Goal: Transaction & Acquisition: Purchase product/service

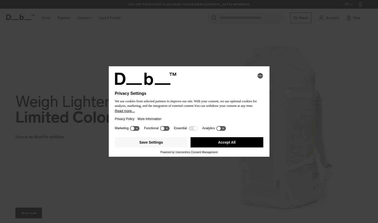
click at [240, 144] on button "Accept All" at bounding box center [226, 142] width 73 height 10
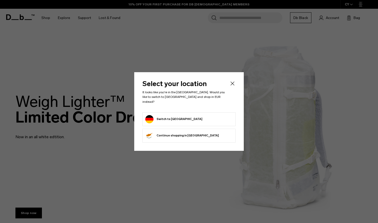
click at [173, 116] on button "Switch to Germany" at bounding box center [173, 119] width 57 height 8
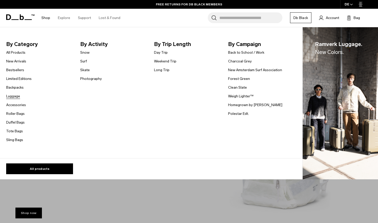
click at [15, 96] on link "Luggage" at bounding box center [13, 96] width 14 height 5
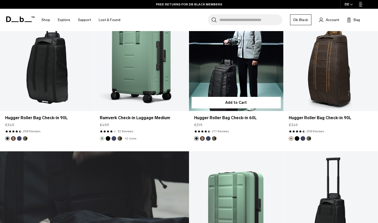
scroll to position [1428, 0]
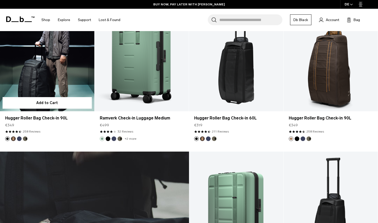
click at [12, 139] on button "Espresso" at bounding box center [13, 139] width 5 height 5
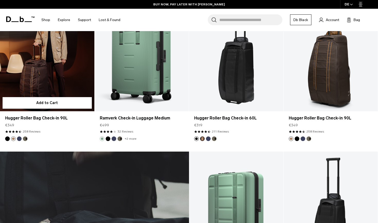
click at [19, 139] on button "Blue Hour" at bounding box center [19, 139] width 5 height 5
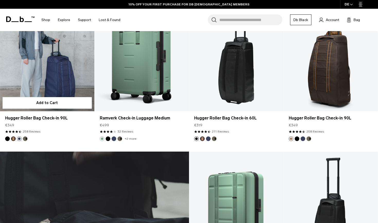
click at [25, 139] on button "Forest Green" at bounding box center [25, 139] width 5 height 5
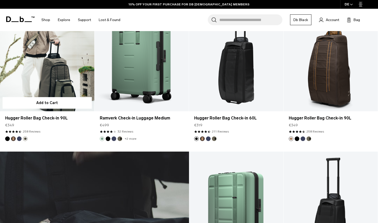
click at [7, 139] on button "Black Out" at bounding box center [7, 139] width 5 height 5
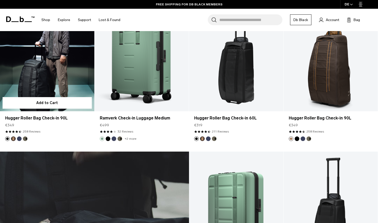
click at [41, 67] on link "Hugger Roller Bag Check-in 90L Black Out" at bounding box center [47, 58] width 94 height 105
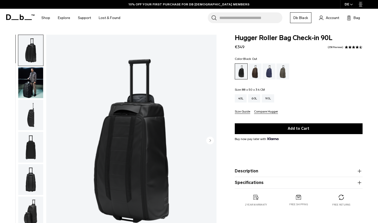
click at [31, 115] on img "button" at bounding box center [30, 115] width 25 height 31
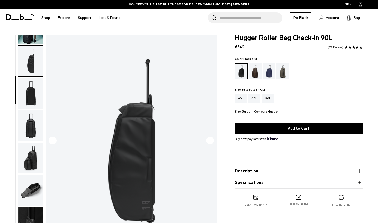
scroll to position [66, 0]
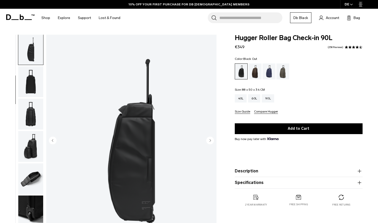
click at [32, 123] on img "button" at bounding box center [30, 114] width 25 height 31
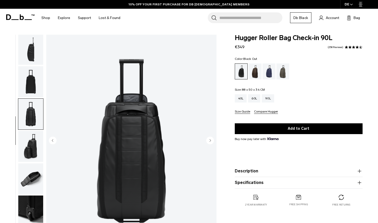
scroll to position [114, 0]
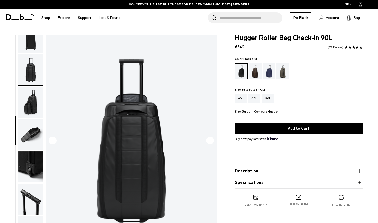
click at [32, 135] on img "button" at bounding box center [30, 134] width 25 height 31
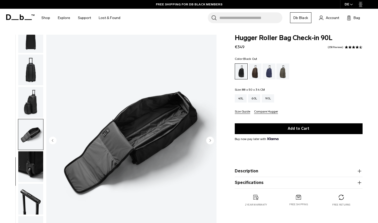
click at [33, 162] on img "button" at bounding box center [30, 166] width 25 height 31
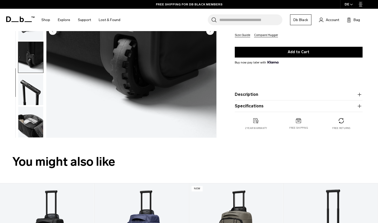
scroll to position [117, 0]
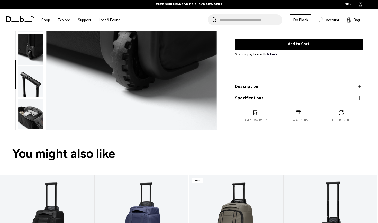
click at [32, 117] on img "button" at bounding box center [30, 114] width 25 height 31
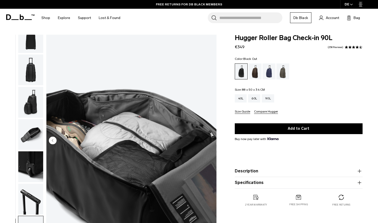
scroll to position [0, 0]
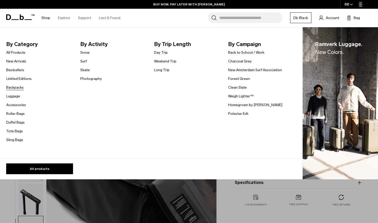
click at [15, 88] on link "Backpacks" at bounding box center [14, 87] width 17 height 5
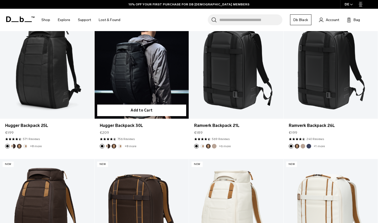
scroll to position [114, 0]
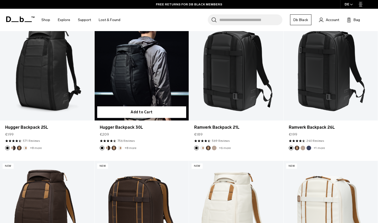
click at [133, 83] on link "Hugger Backpack 30L" at bounding box center [142, 68] width 94 height 105
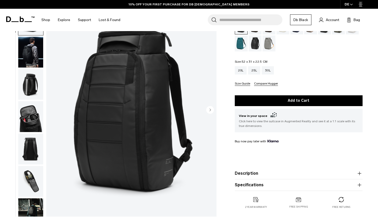
scroll to position [46, 0]
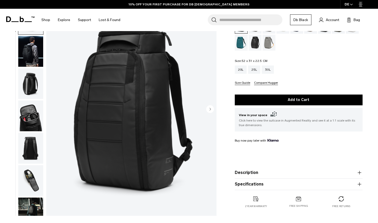
click at [30, 78] on img "button" at bounding box center [30, 83] width 25 height 31
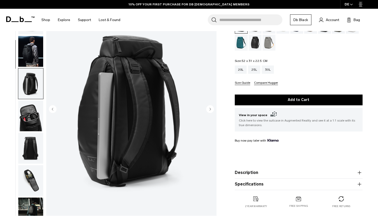
scroll to position [66, 0]
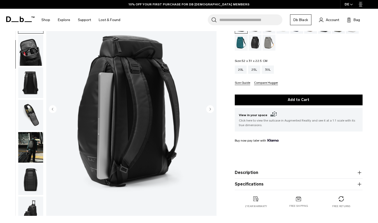
click at [29, 111] on img "button" at bounding box center [30, 115] width 25 height 31
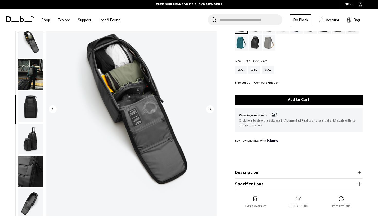
scroll to position [146, 0]
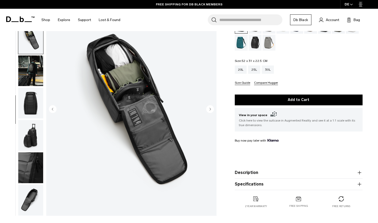
click at [31, 107] on img "button" at bounding box center [30, 103] width 25 height 31
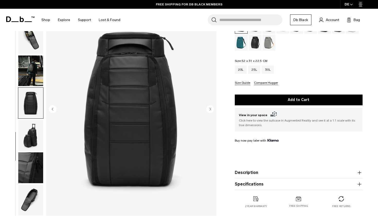
click at [33, 129] on img "button" at bounding box center [30, 135] width 25 height 31
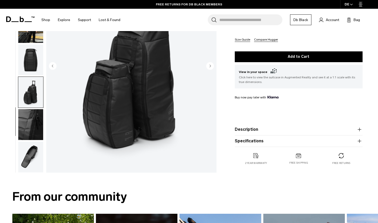
scroll to position [88, 0]
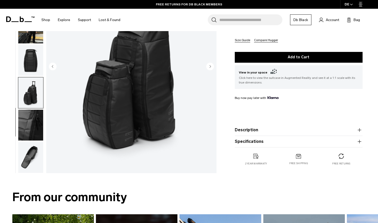
click at [35, 125] on img "button" at bounding box center [30, 125] width 25 height 31
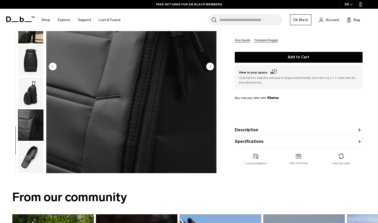
click at [32, 152] on img "button" at bounding box center [30, 157] width 25 height 31
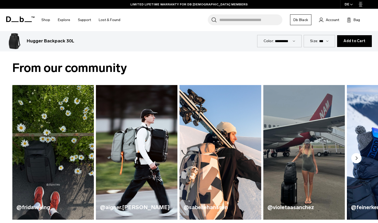
scroll to position [221, 0]
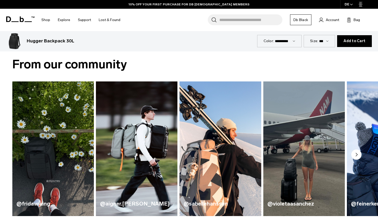
click at [128, 129] on img "2 / 5" at bounding box center [137, 149] width 84 height 139
click at [133, 167] on img "2 / 5" at bounding box center [137, 149] width 84 height 139
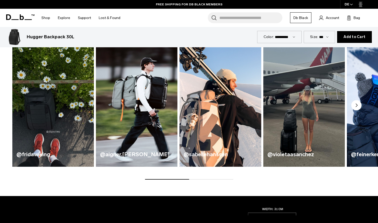
scroll to position [271, 0]
click at [358, 105] on circle "Next slide" at bounding box center [356, 105] width 10 height 10
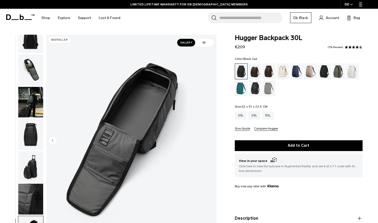
scroll to position [0, 0]
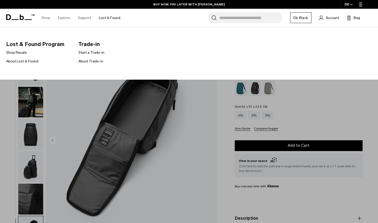
click at [88, 44] on span "Trade-in" at bounding box center [110, 44] width 64 height 8
click at [90, 53] on link "Start a Trade-in" at bounding box center [91, 52] width 26 height 5
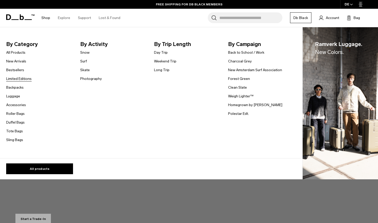
click at [17, 78] on link "Limited Editions" at bounding box center [18, 78] width 25 height 5
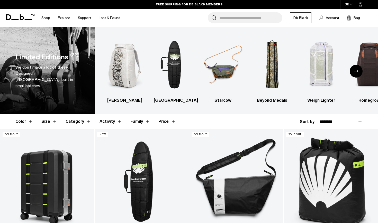
click at [355, 70] on icon "Next slide" at bounding box center [356, 71] width 4 height 2
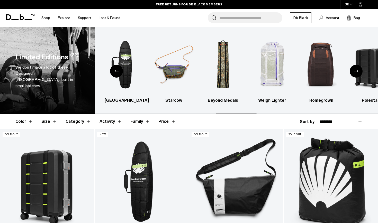
click at [355, 70] on icon "Next slide" at bounding box center [356, 71] width 4 height 2
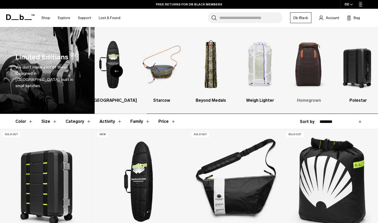
click at [303, 70] on img "6 / 7" at bounding box center [309, 65] width 40 height 60
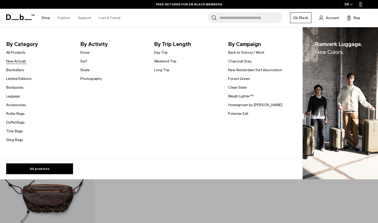
click at [19, 62] on link "New Arrivals" at bounding box center [16, 61] width 20 height 5
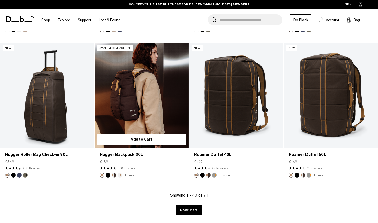
scroll to position [1446, 0]
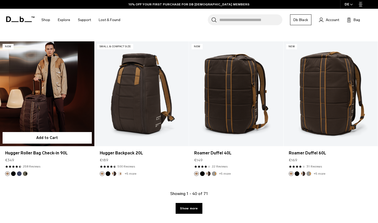
click at [53, 120] on link "Hugger Roller Bag Check-in 90L" at bounding box center [47, 93] width 94 height 105
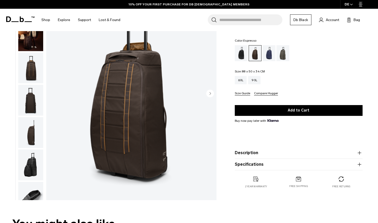
scroll to position [44, 0]
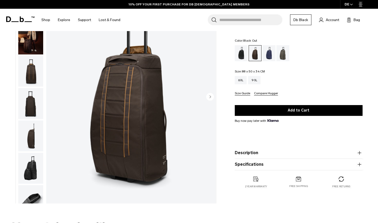
click at [240, 56] on div "Black Out" at bounding box center [241, 53] width 13 height 16
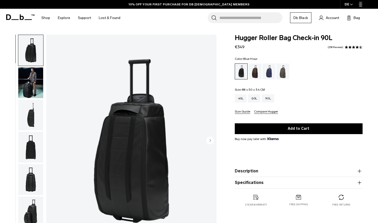
click at [270, 72] on div "Blue Hour" at bounding box center [268, 71] width 13 height 16
